Goal: Book appointment/travel/reservation

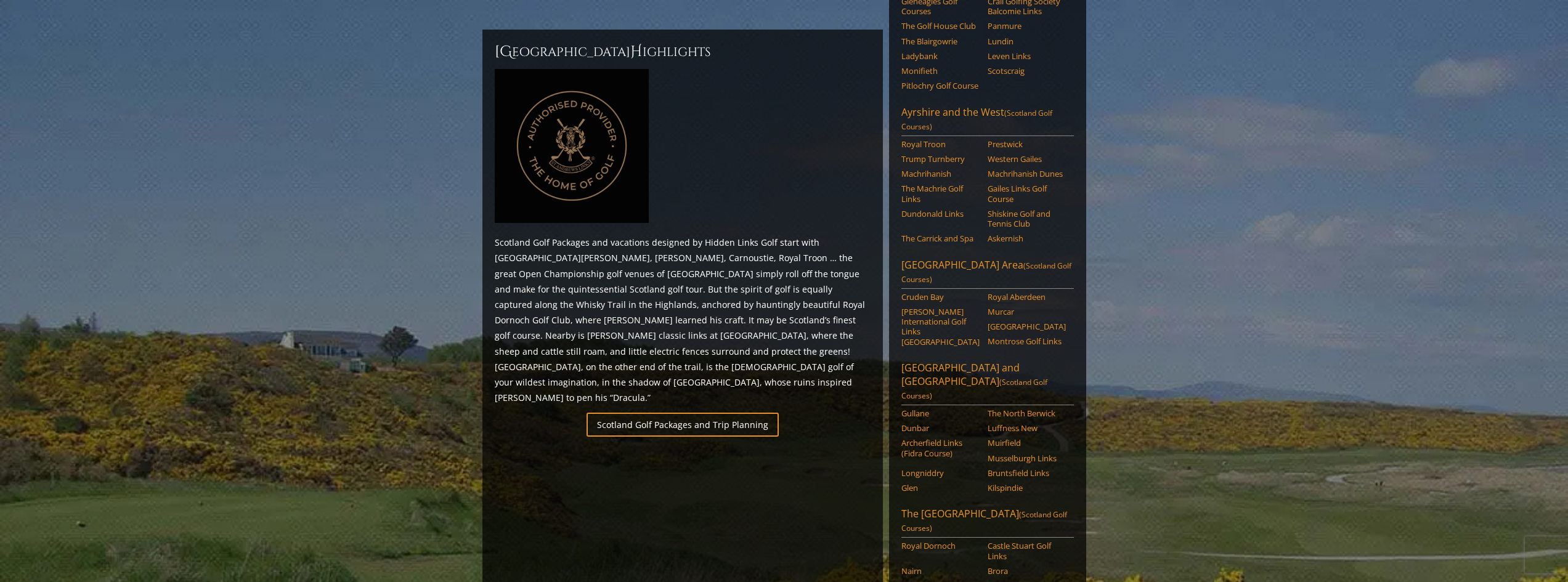
scroll to position [370, 0]
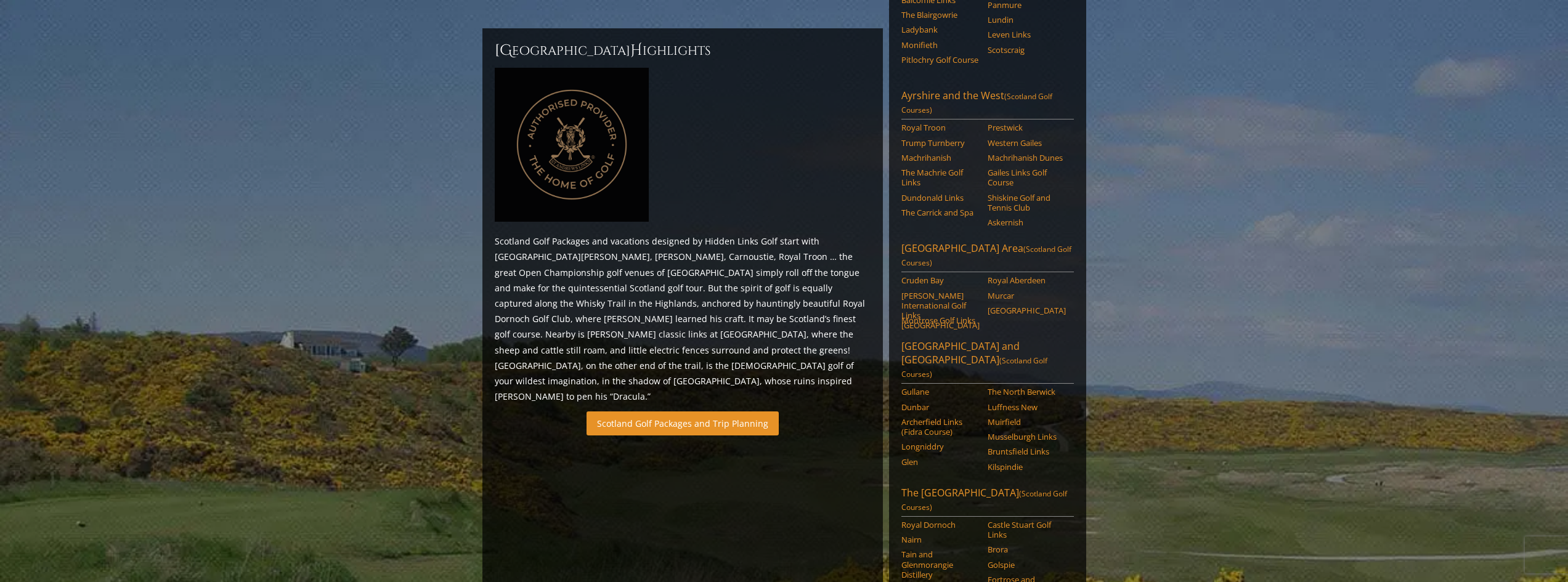
click at [676, 411] on link "Scotland Golf Packages and Trip Planning" at bounding box center [682, 423] width 192 height 24
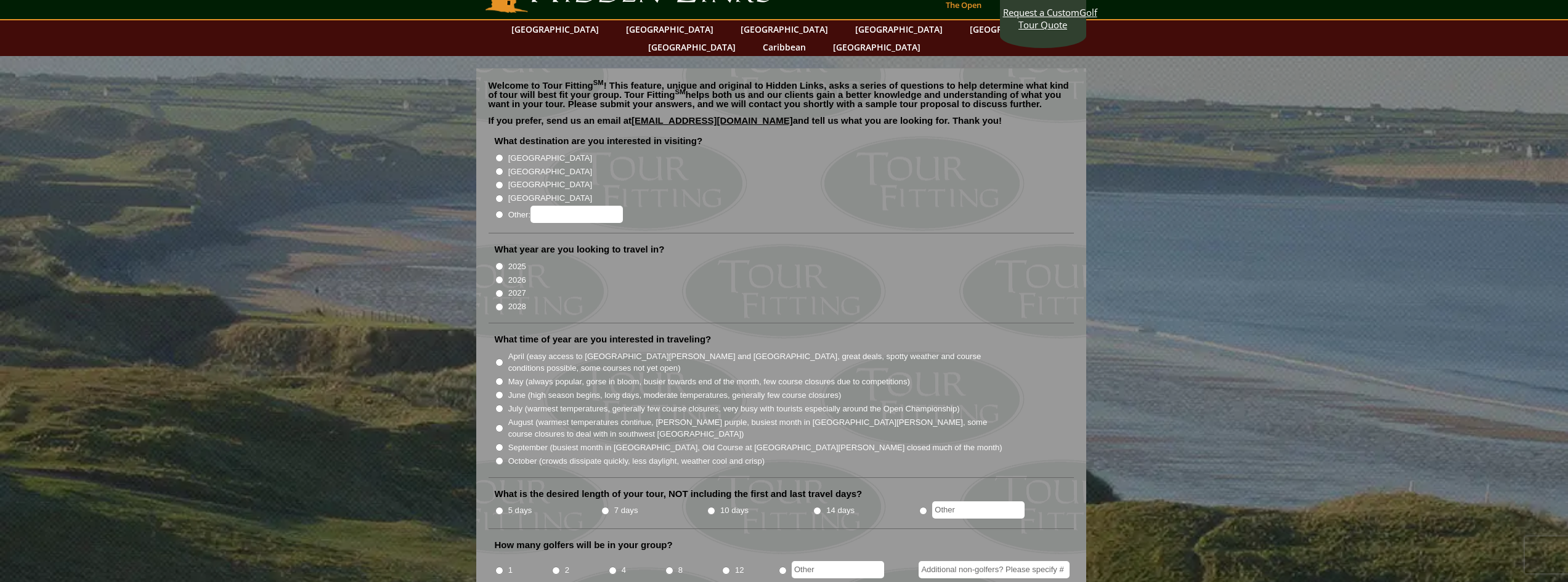
scroll to position [62, 0]
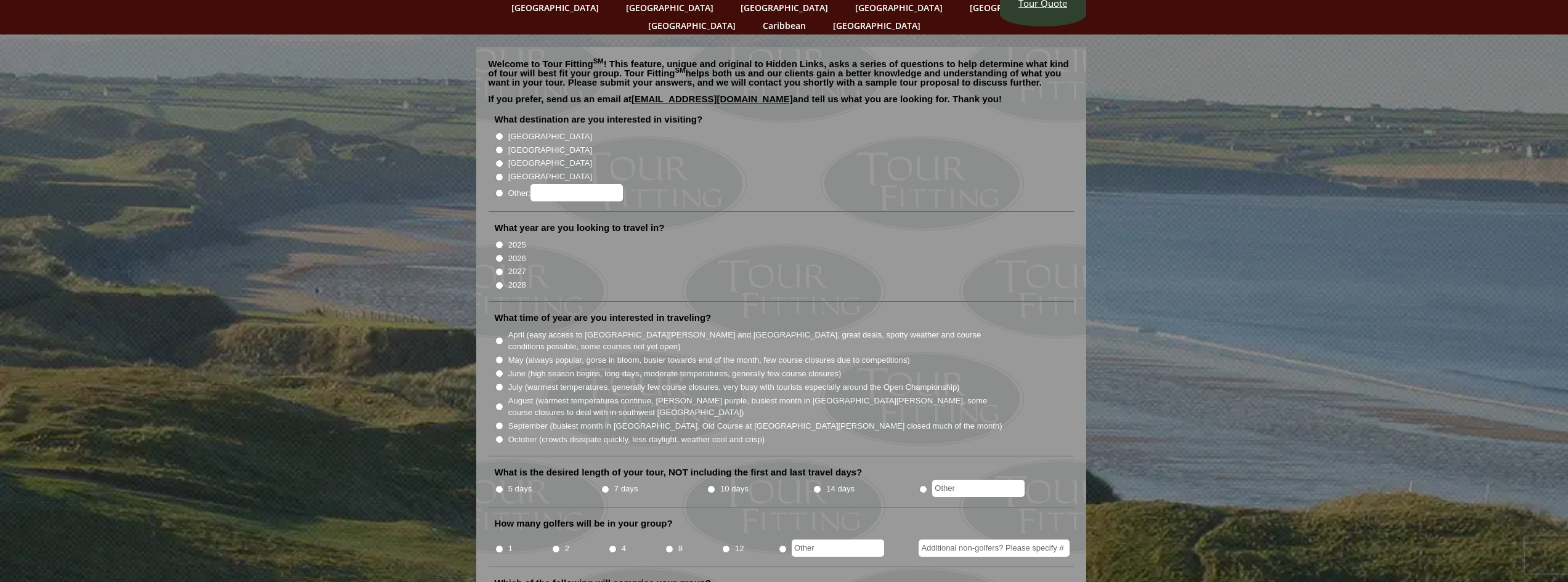
click at [507, 142] on li "[GEOGRAPHIC_DATA]" at bounding box center [786, 149] width 583 height 14
click at [499, 146] on input "[GEOGRAPHIC_DATA]" at bounding box center [499, 150] width 8 height 8
radio input "true"
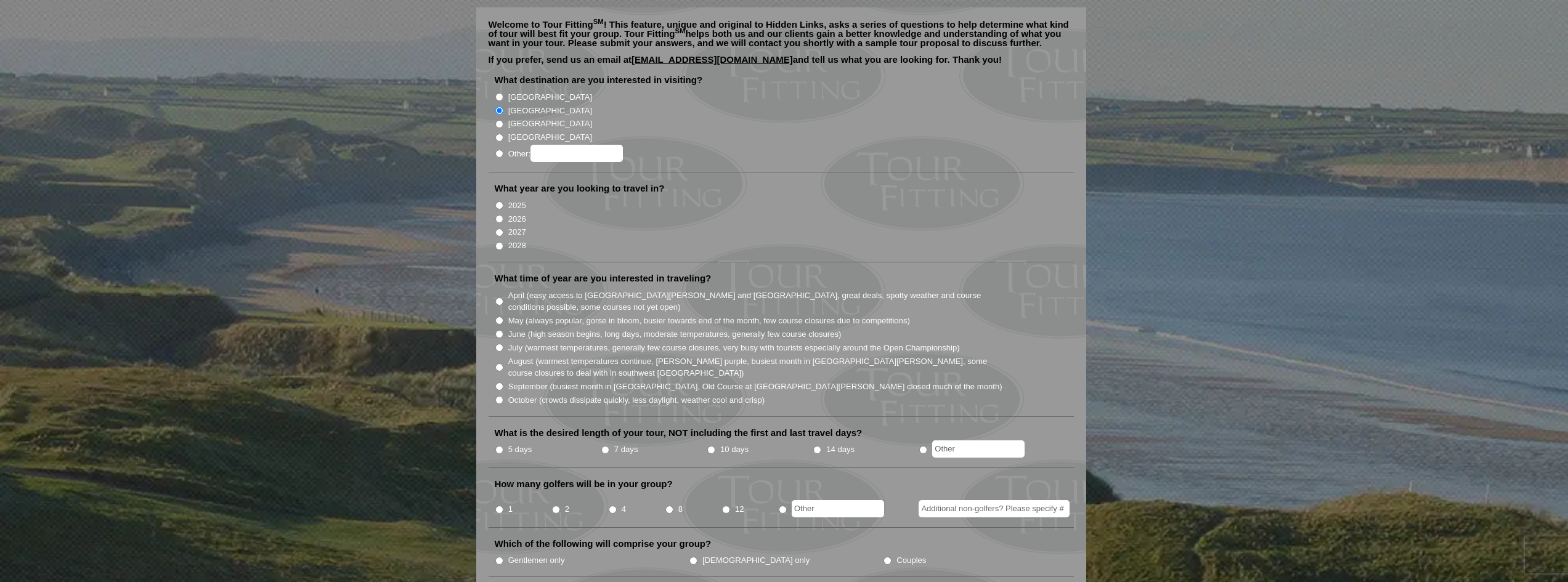
scroll to position [185, 0]
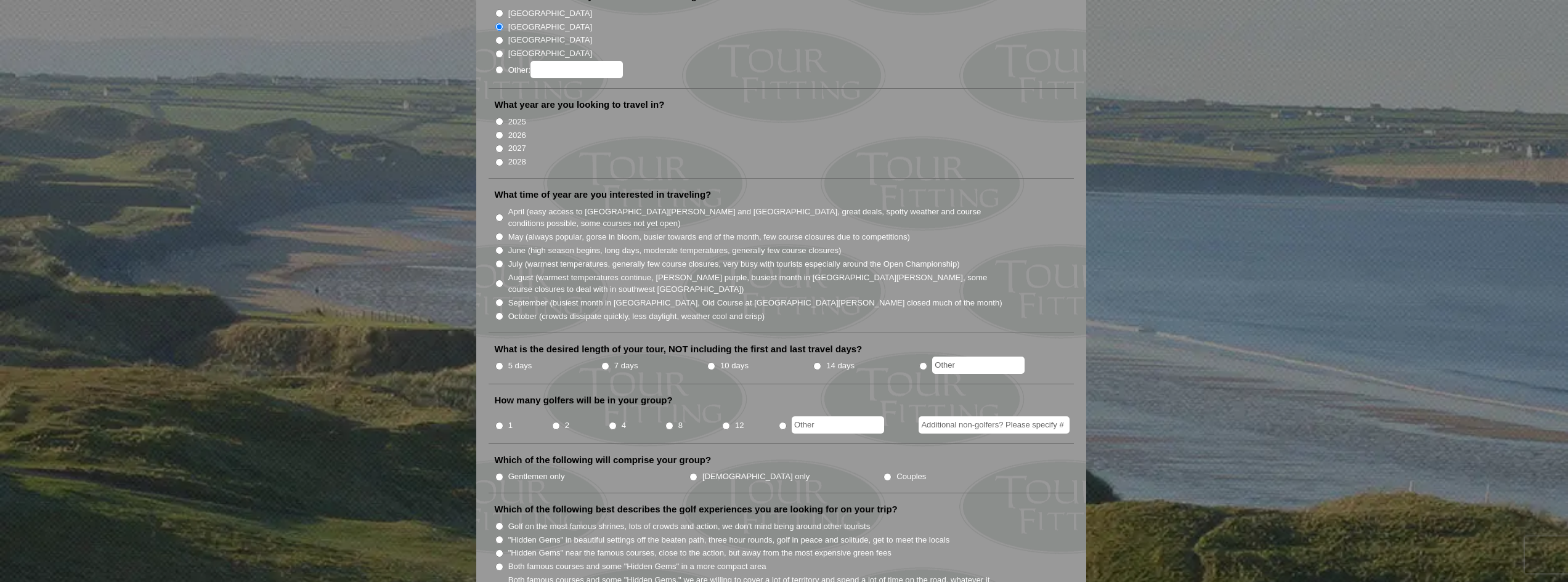
click at [497, 131] on input "2026" at bounding box center [499, 135] width 8 height 8
radio input "true"
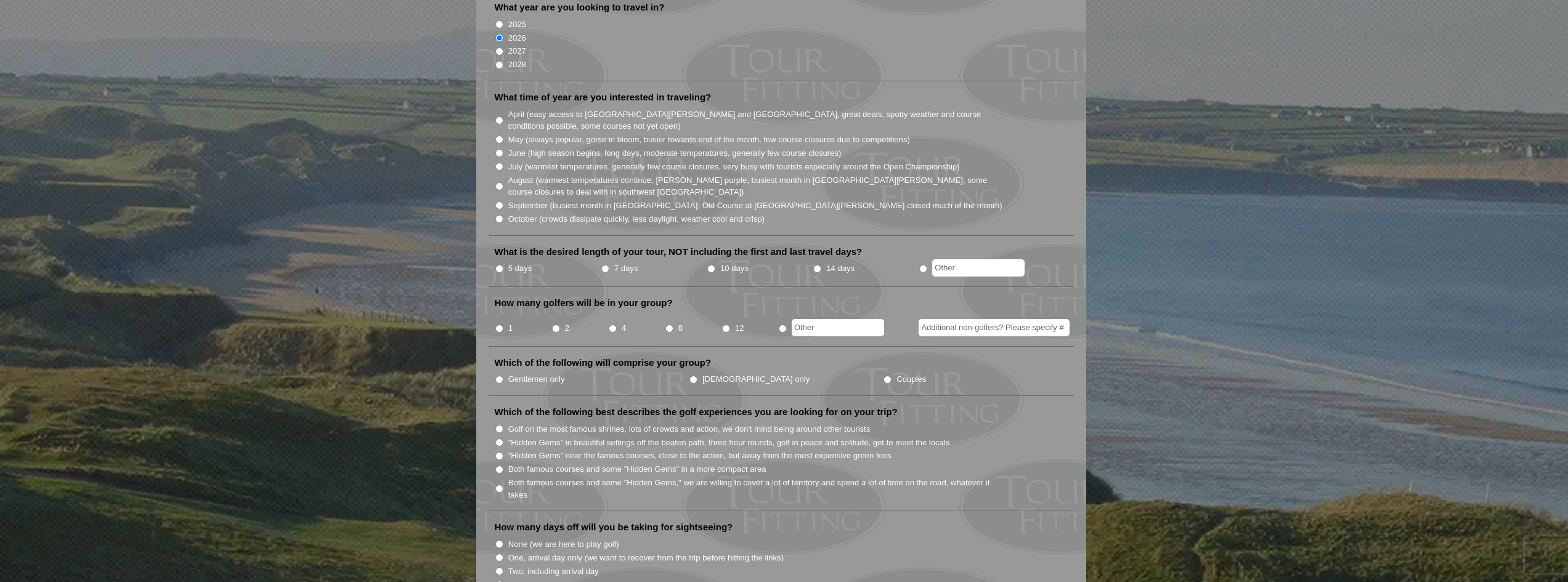
scroll to position [308, 0]
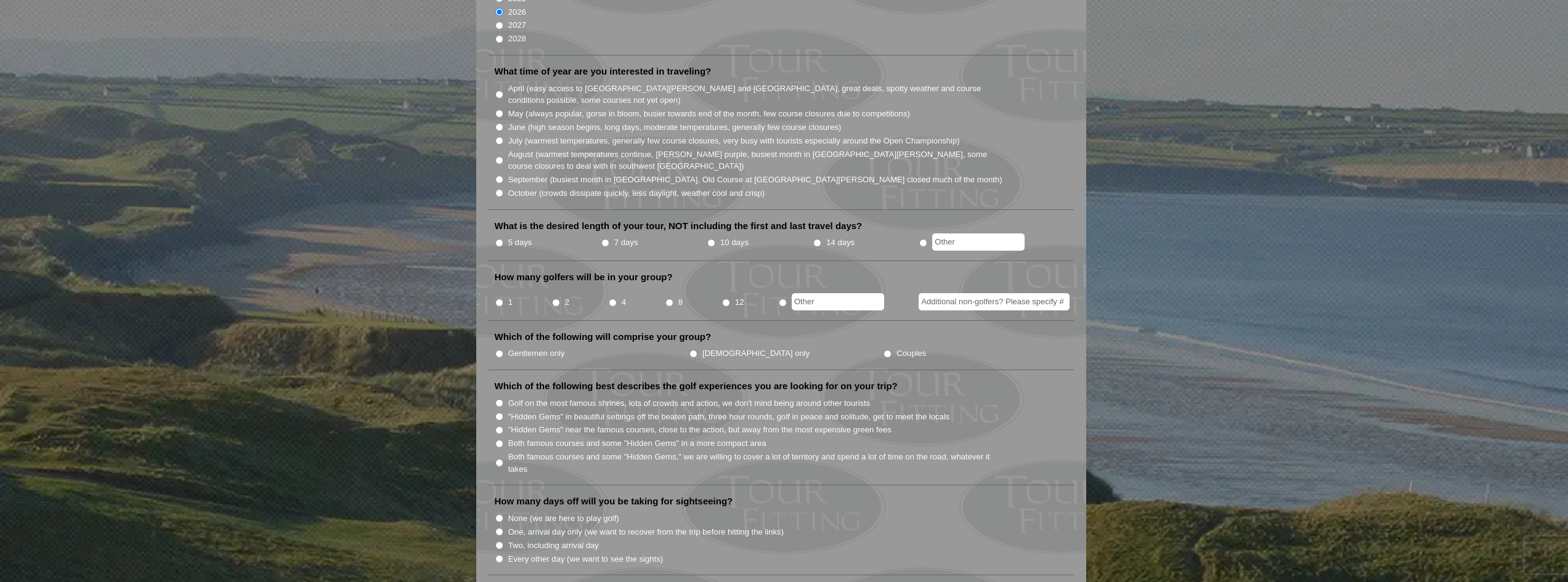
click at [495, 90] on input "April (easy access to [GEOGRAPHIC_DATA][PERSON_NAME] and [GEOGRAPHIC_DATA], gre…" at bounding box center [499, 94] width 8 height 8
radio input "true"
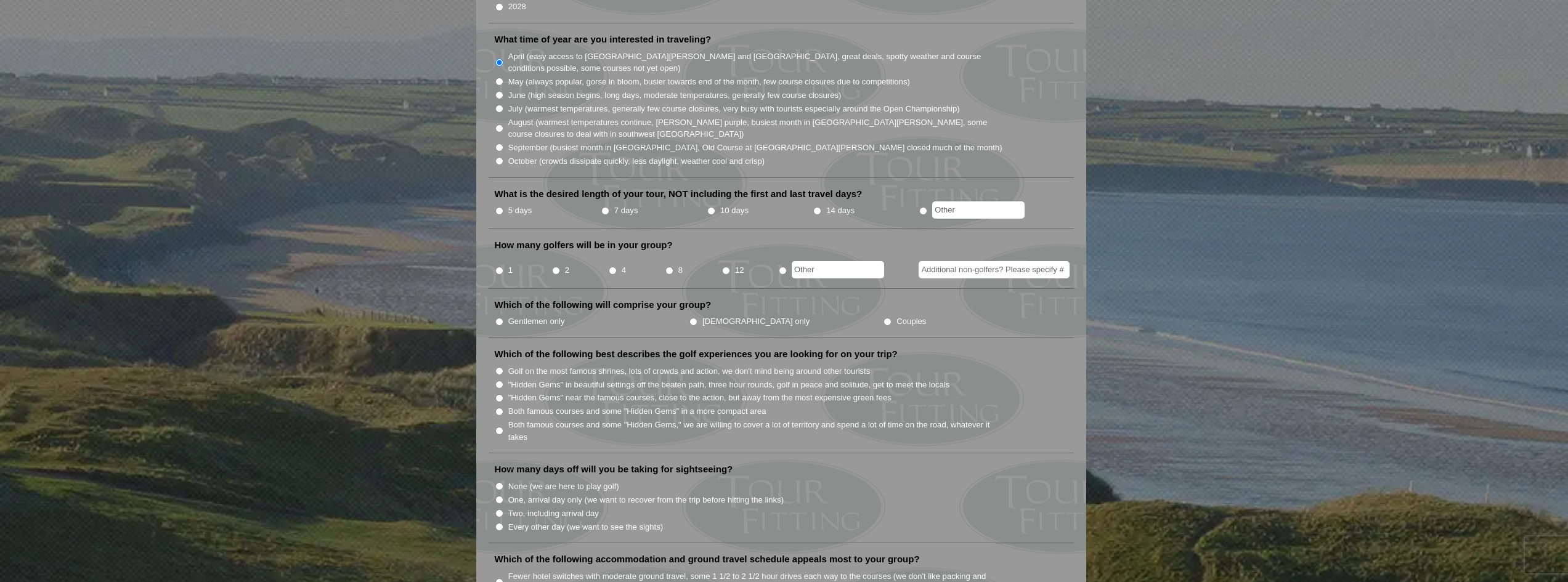
scroll to position [370, 0]
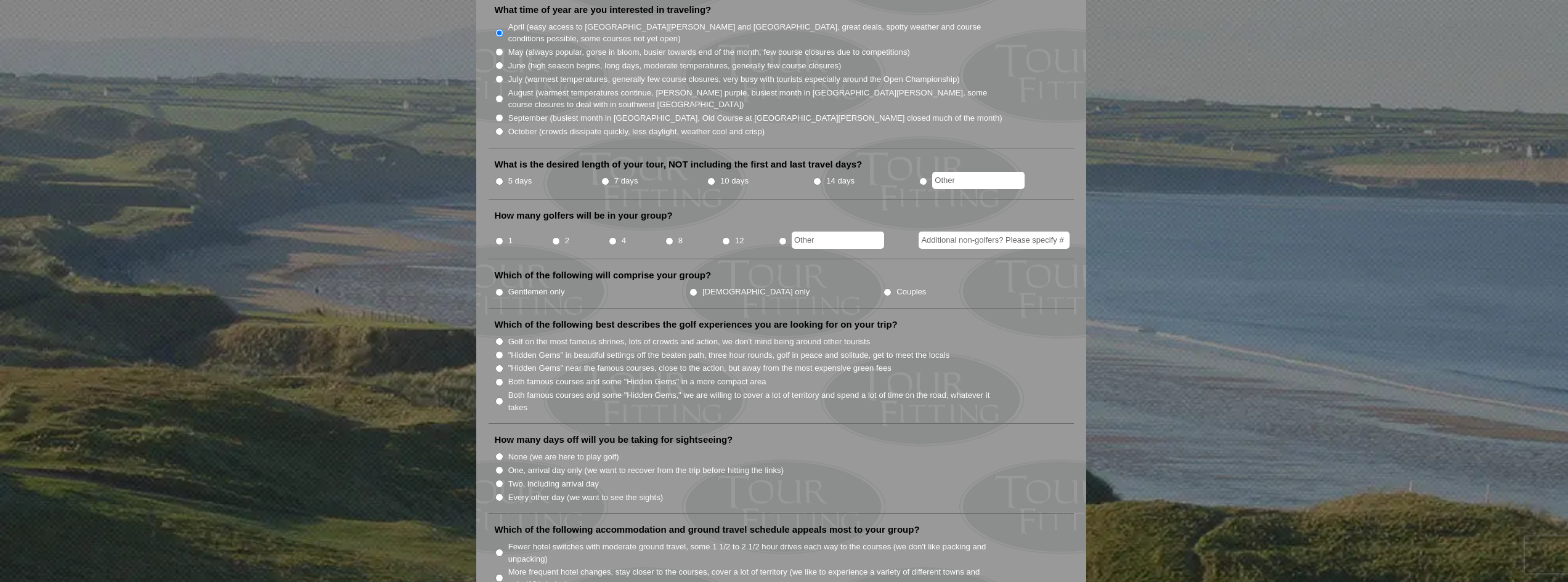
click at [556, 237] on input "2" at bounding box center [556, 241] width 8 height 8
radio input "true"
